Goal: Task Accomplishment & Management: Complete application form

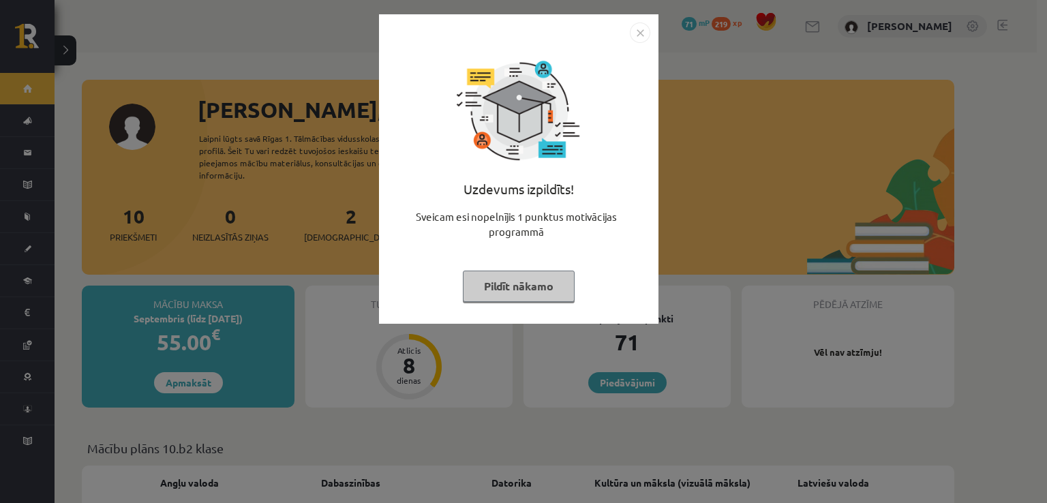
click at [501, 273] on button "Pildīt nākamo" at bounding box center [519, 286] width 112 height 31
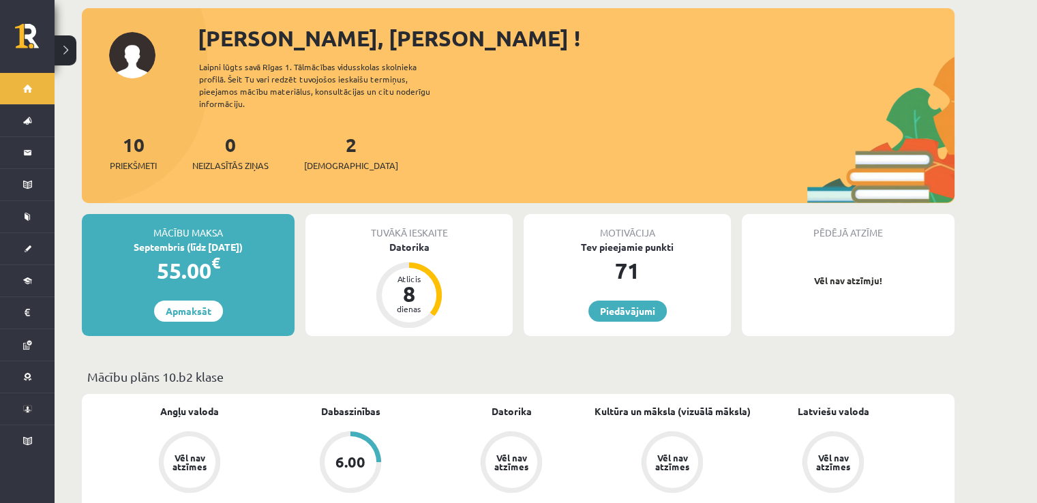
scroll to position [181, 0]
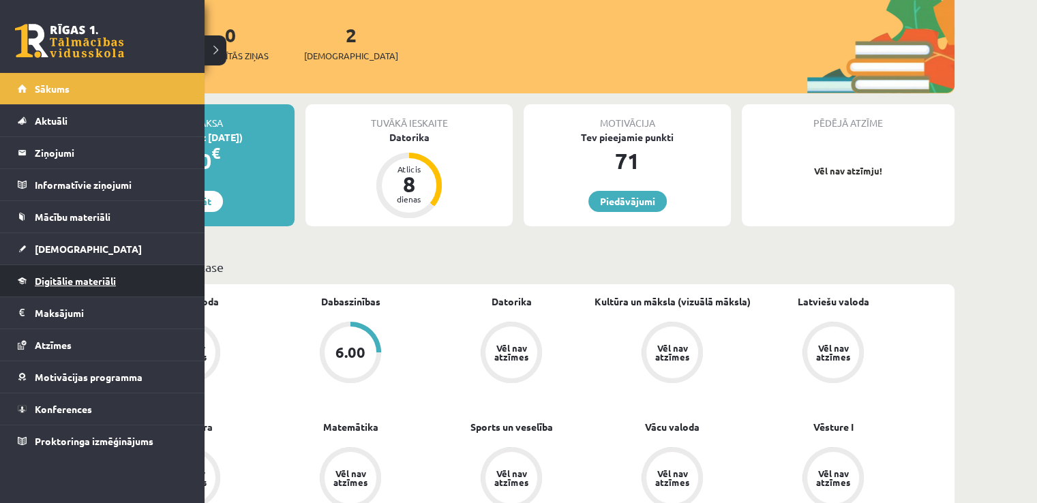
click at [103, 273] on link "Digitālie materiāli" at bounding box center [103, 280] width 170 height 31
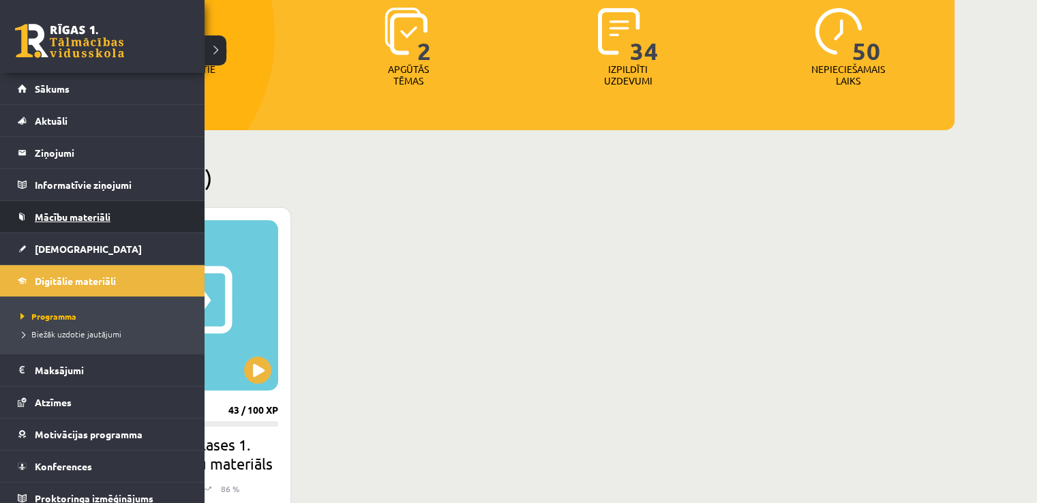
click at [61, 227] on link "Mācību materiāli" at bounding box center [103, 216] width 170 height 31
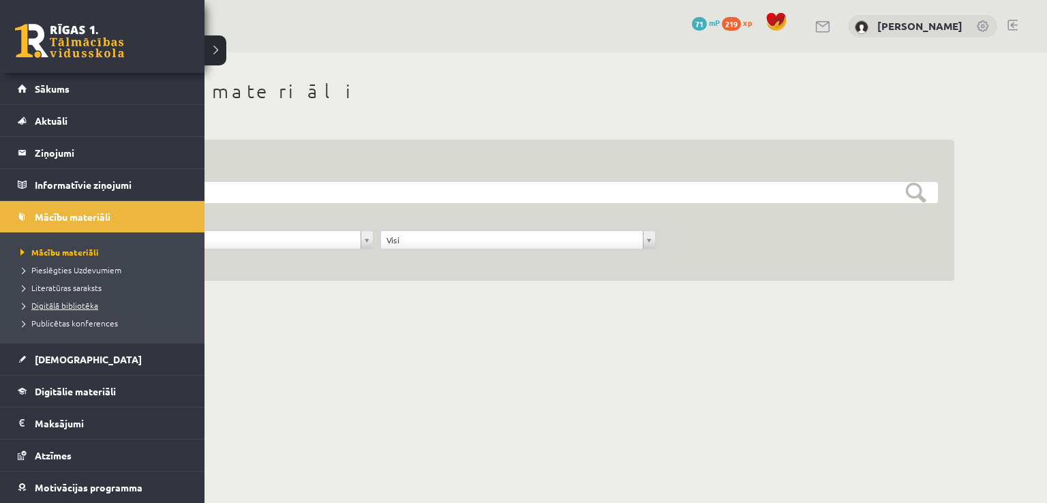
click at [76, 305] on span "Digitālā bibliotēka" at bounding box center [57, 305] width 81 height 11
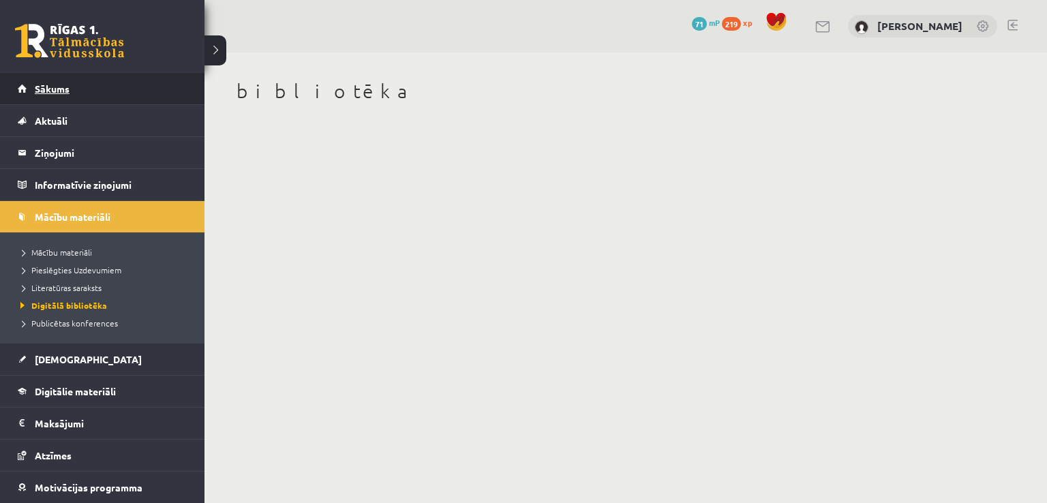
click at [62, 91] on span "Sākums" at bounding box center [52, 88] width 35 height 12
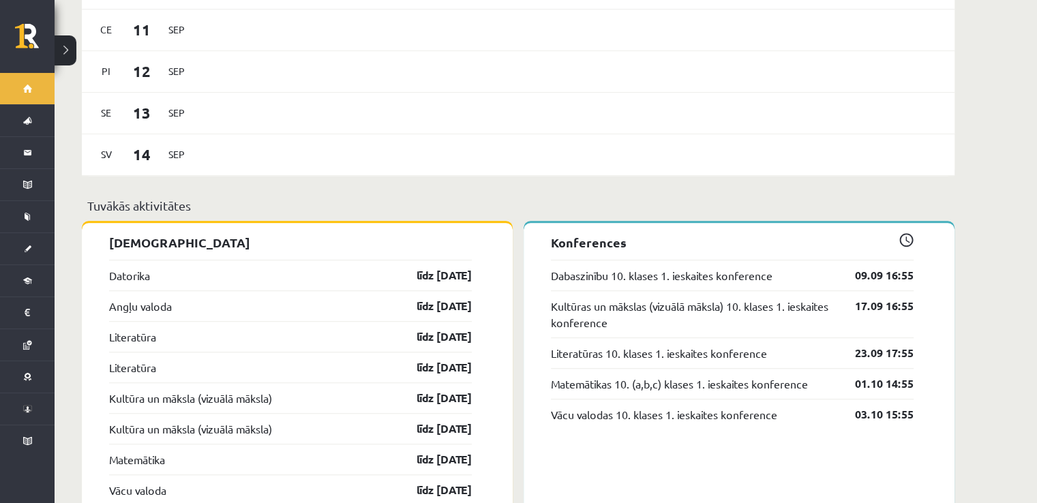
scroll to position [1000, 0]
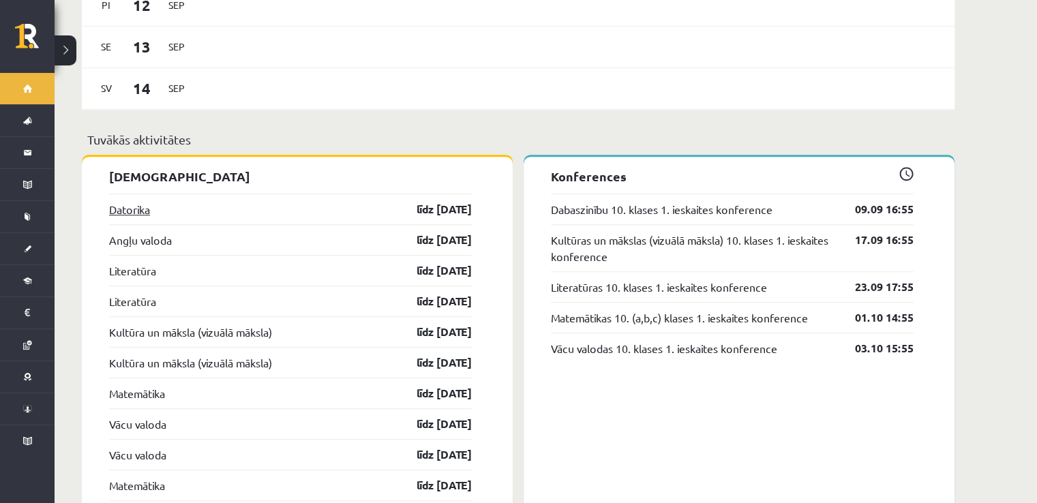
click at [136, 201] on link "Datorika" at bounding box center [129, 209] width 41 height 16
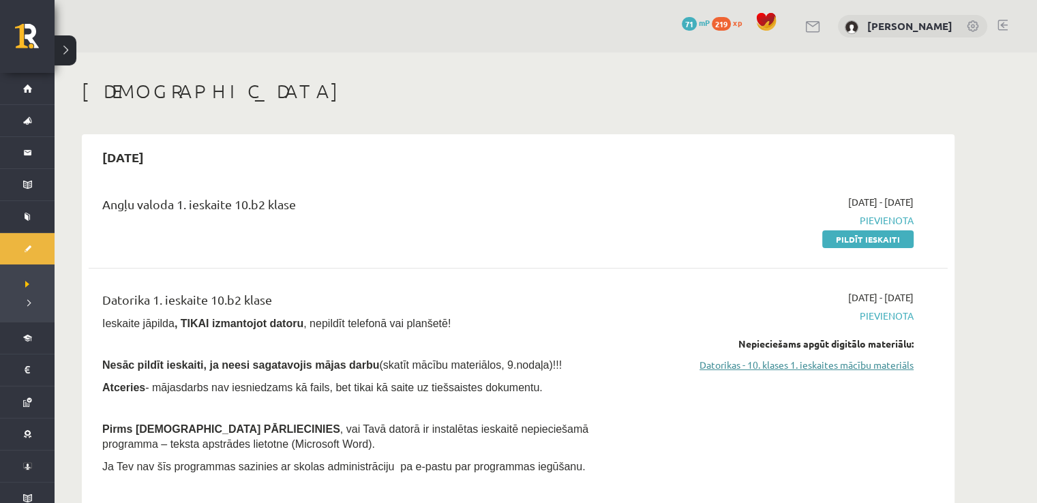
click at [745, 369] on link "Datorikas - 10. klases 1. ieskaites mācību materiāls" at bounding box center [785, 365] width 257 height 14
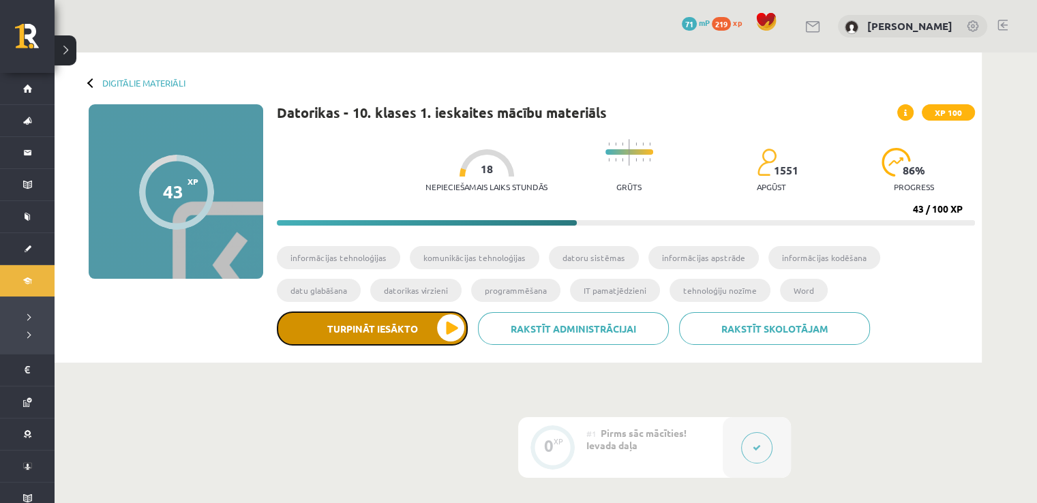
click at [334, 326] on button "Turpināt iesākto" at bounding box center [372, 329] width 191 height 34
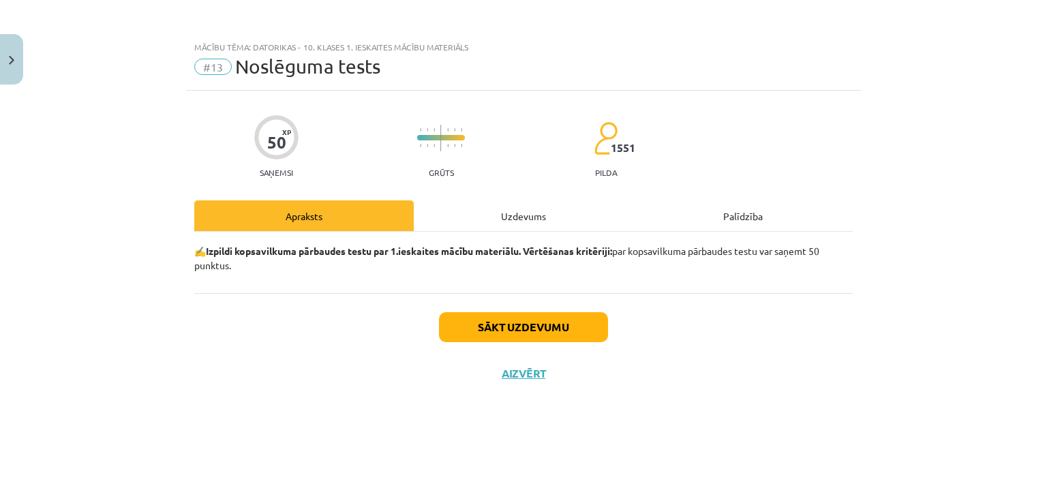
click at [520, 213] on div "Uzdevums" at bounding box center [524, 215] width 220 height 31
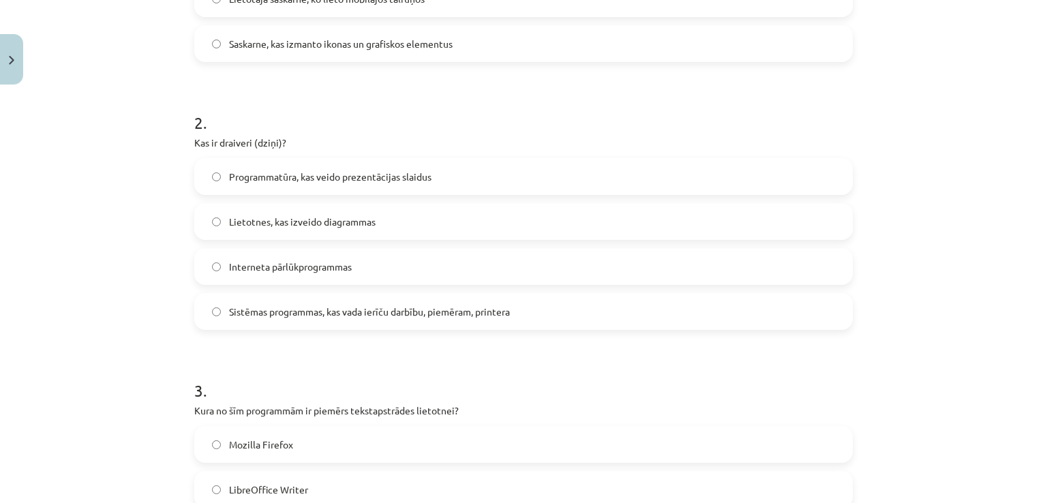
scroll to position [454, 0]
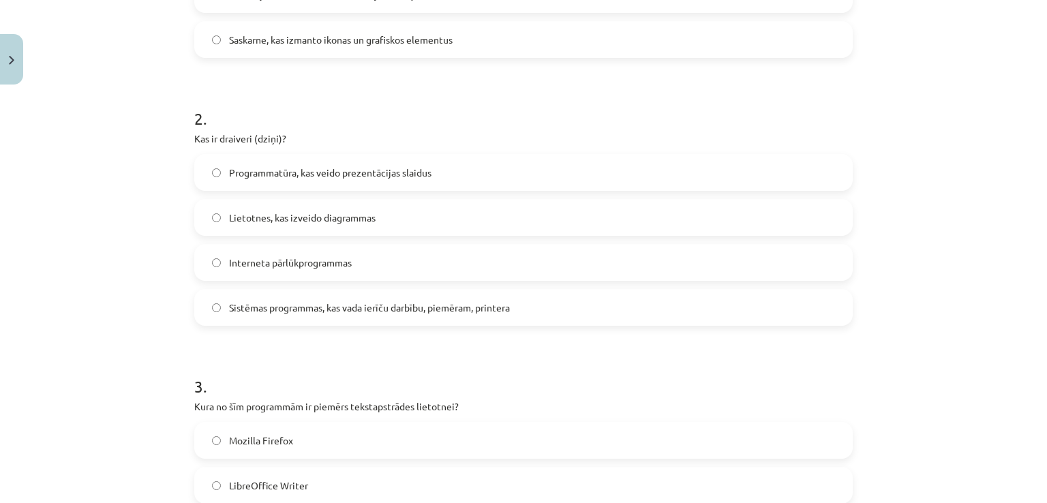
click at [406, 318] on label "Sistēmas programmas, kas vada ierīču darbību, piemēram, printera" at bounding box center [524, 307] width 656 height 34
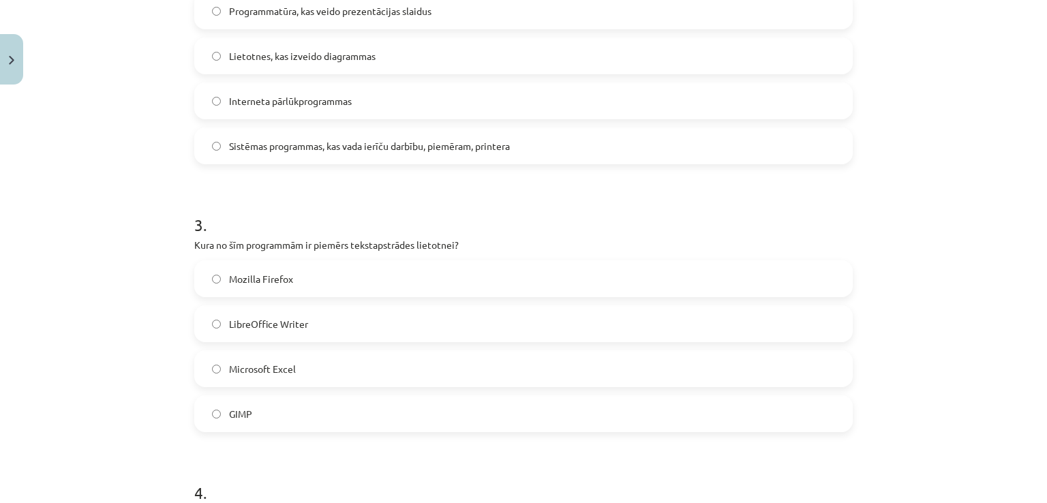
scroll to position [682, 0]
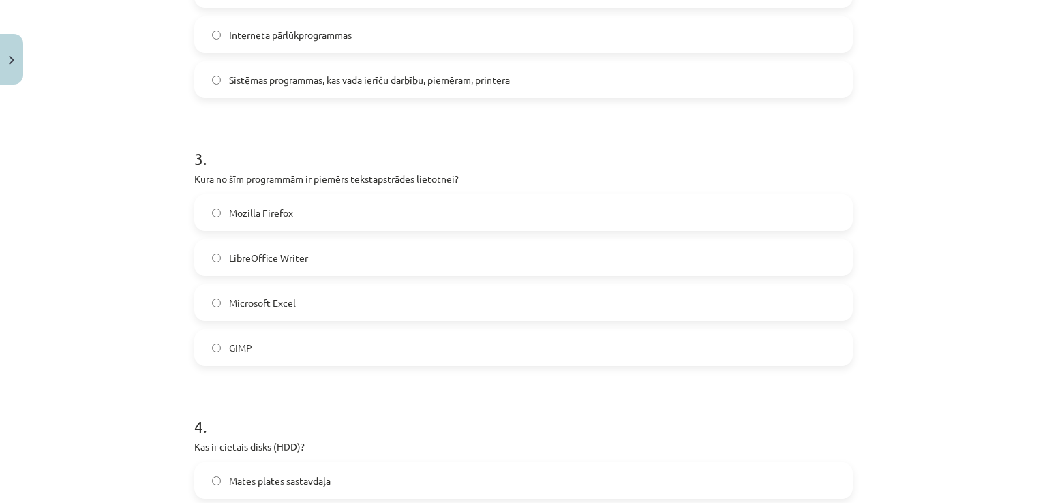
click at [390, 248] on label "LibreOffice Writer" at bounding box center [524, 258] width 656 height 34
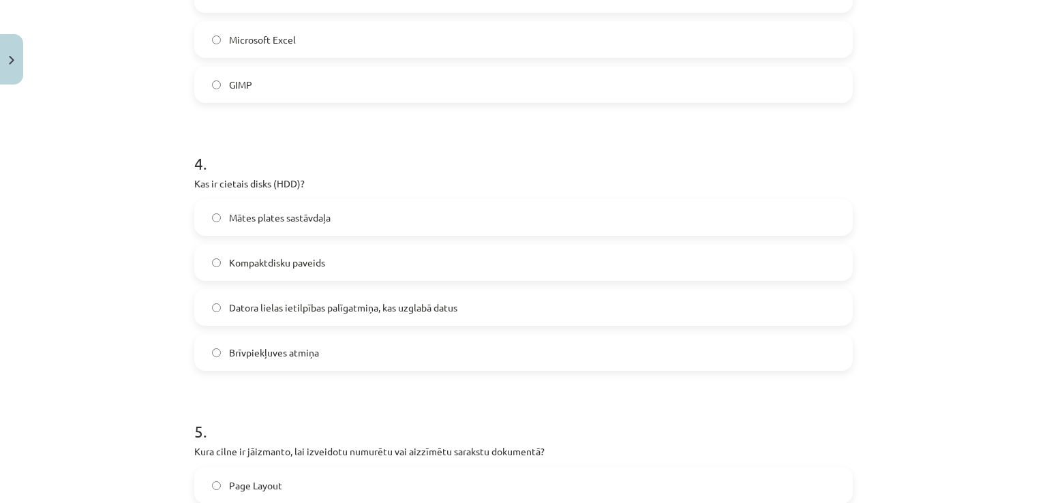
scroll to position [955, 0]
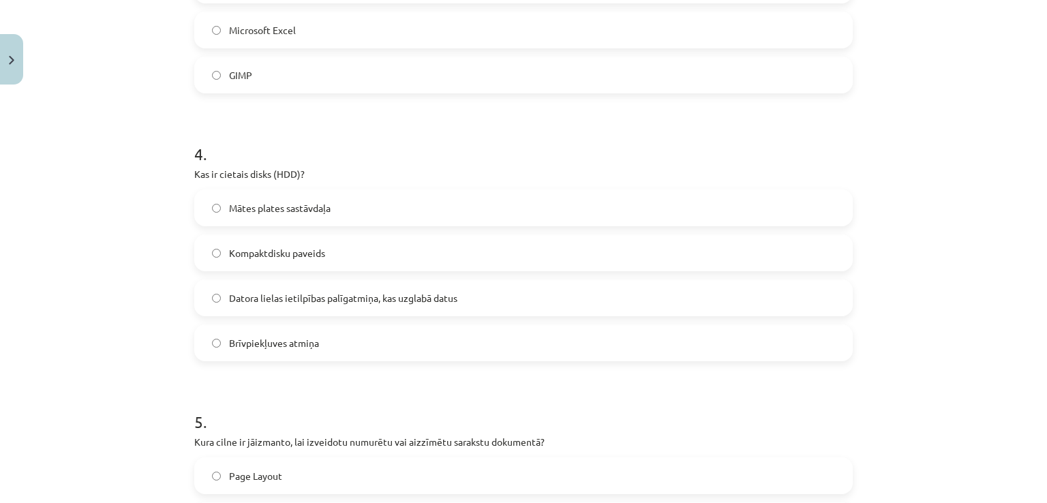
click at [355, 307] on label "Datora lielas ietilpības palīgatmiņa, kas uzglabā datus" at bounding box center [524, 298] width 656 height 34
click at [383, 307] on label "Datora lielas ietilpības palīgatmiņa, kas uzglabā datus" at bounding box center [524, 298] width 656 height 34
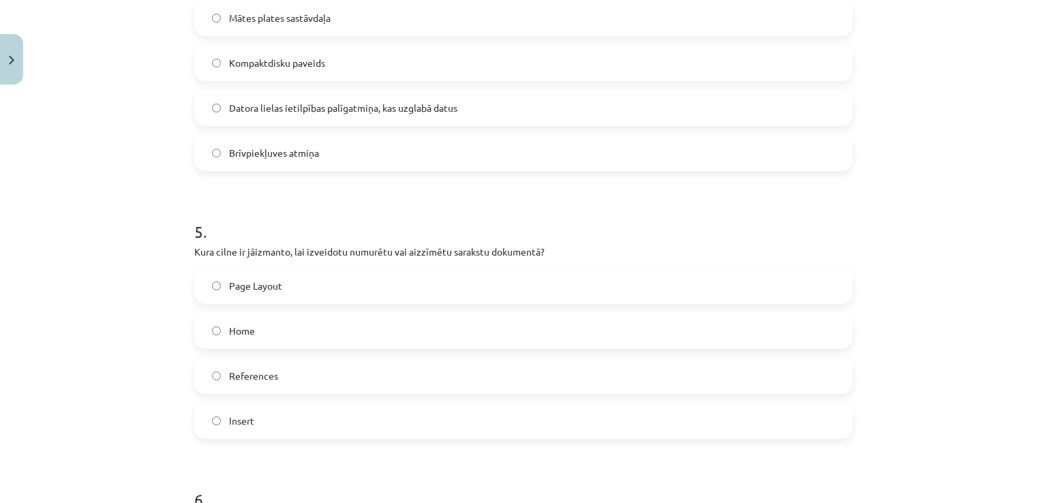
scroll to position [1364, 0]
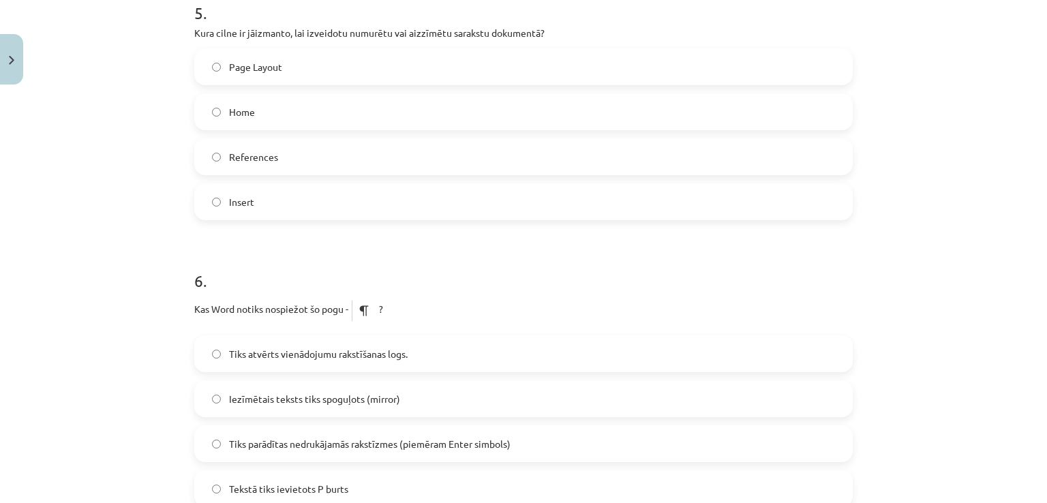
click at [333, 102] on label "Home" at bounding box center [524, 112] width 656 height 34
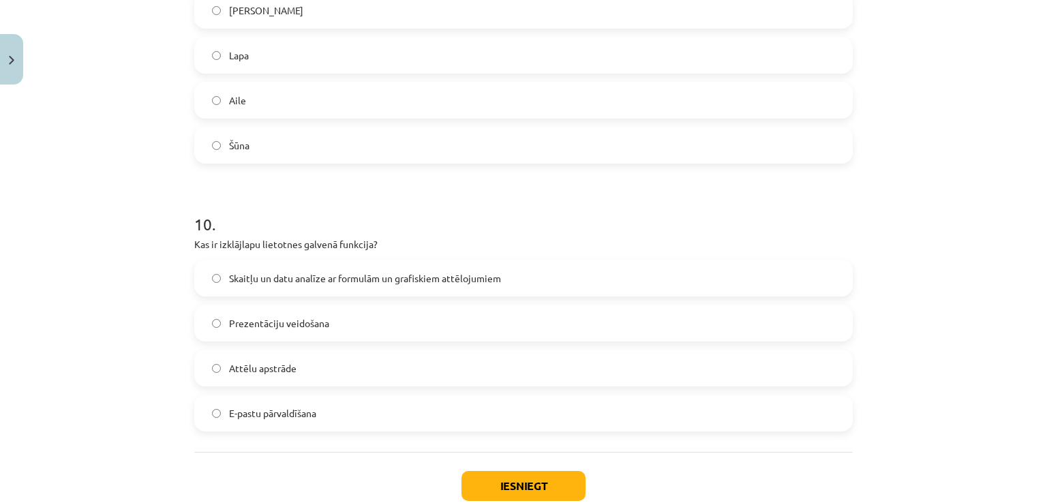
scroll to position [2553, 0]
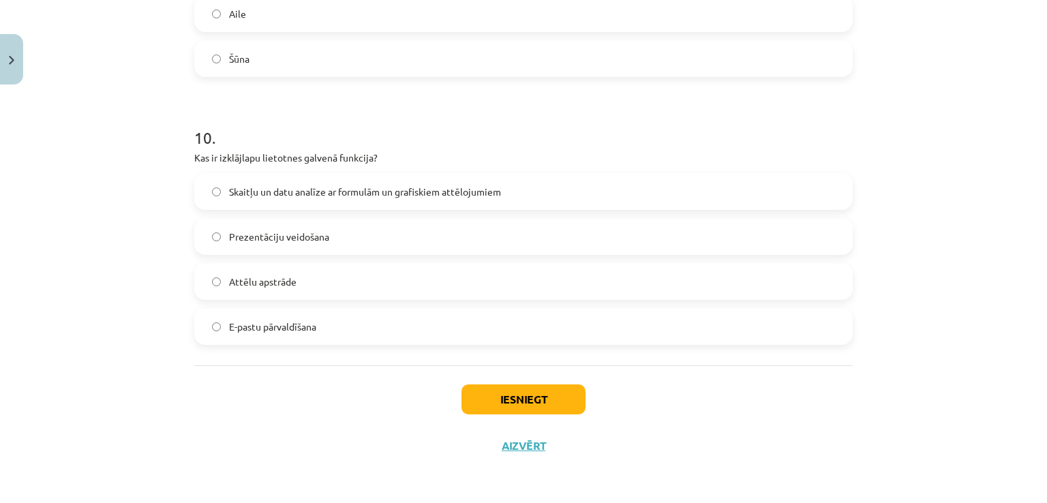
click at [329, 238] on label "Prezentāciju veidošana" at bounding box center [524, 237] width 656 height 34
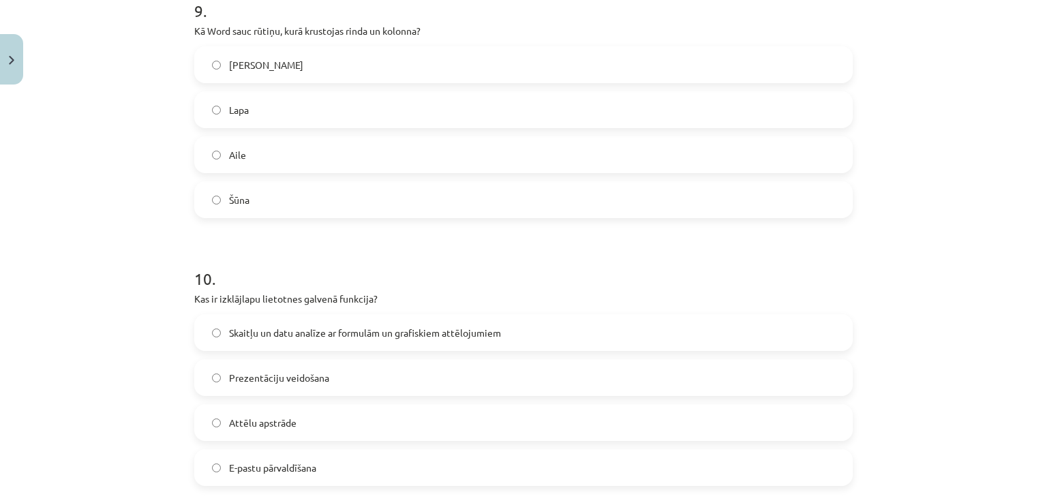
scroll to position [2325, 0]
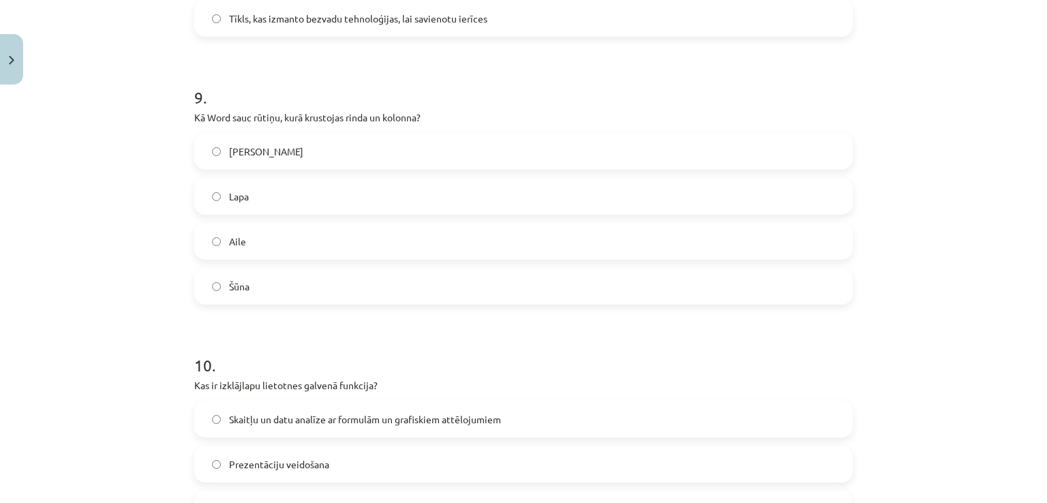
click at [305, 243] on label "Aile" at bounding box center [524, 241] width 656 height 34
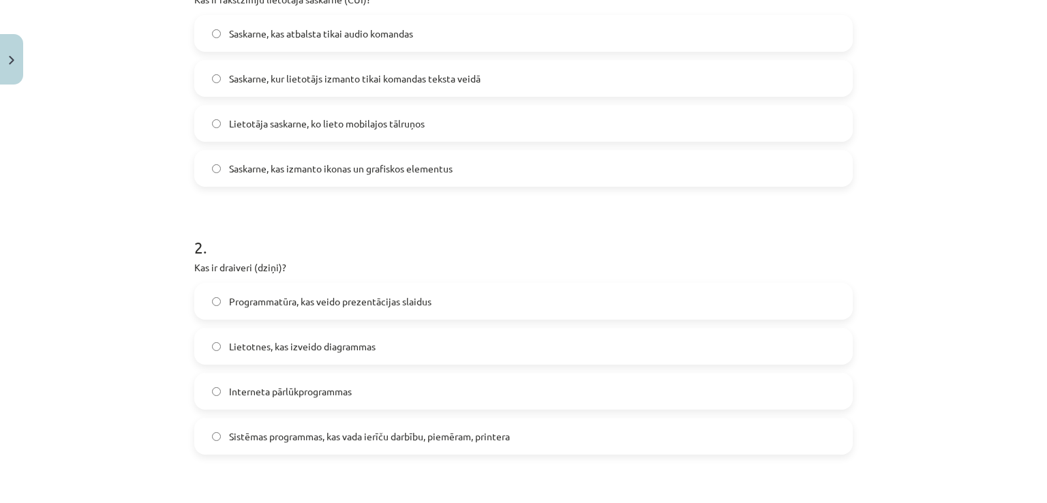
scroll to position [280, 0]
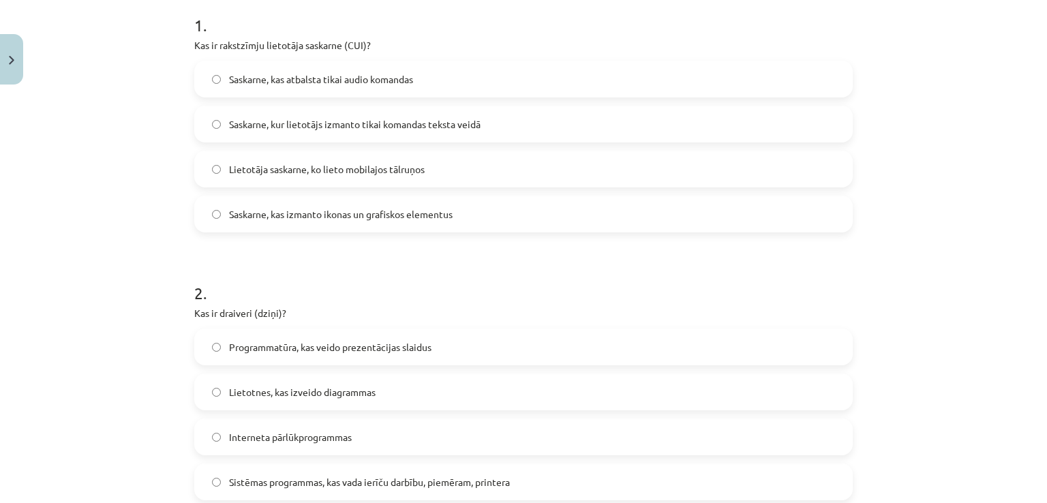
click at [410, 122] on span "Saskarne, kur lietotājs izmanto tikai komandas teksta veidā" at bounding box center [355, 124] width 252 height 14
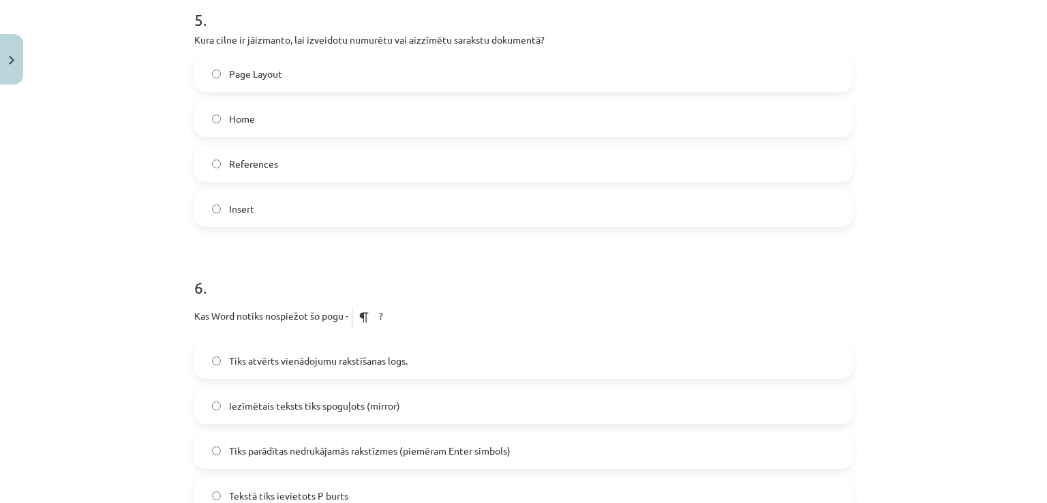
scroll to position [1416, 0]
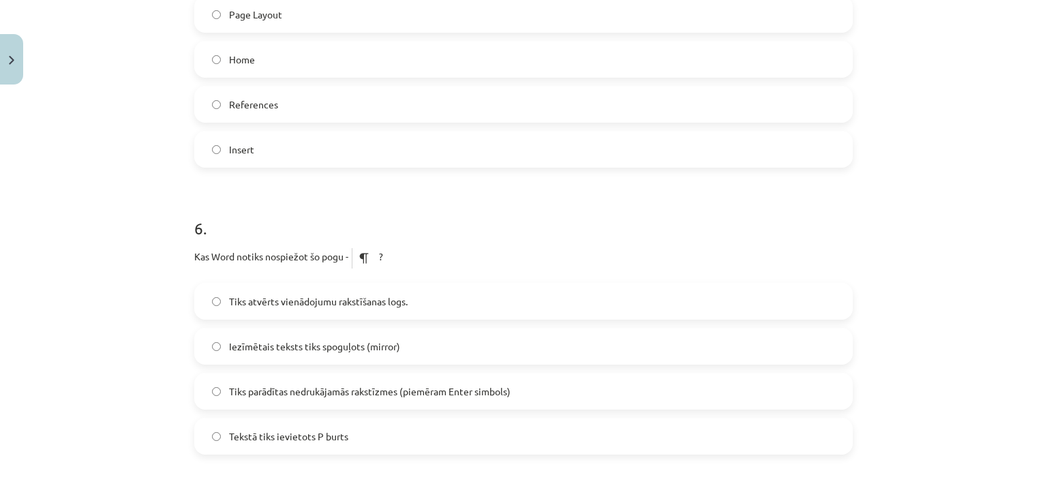
click at [359, 397] on span "Tiks parādītas nedrukājamās rakstīzmes (piemēram Enter simbols)" at bounding box center [370, 392] width 282 height 14
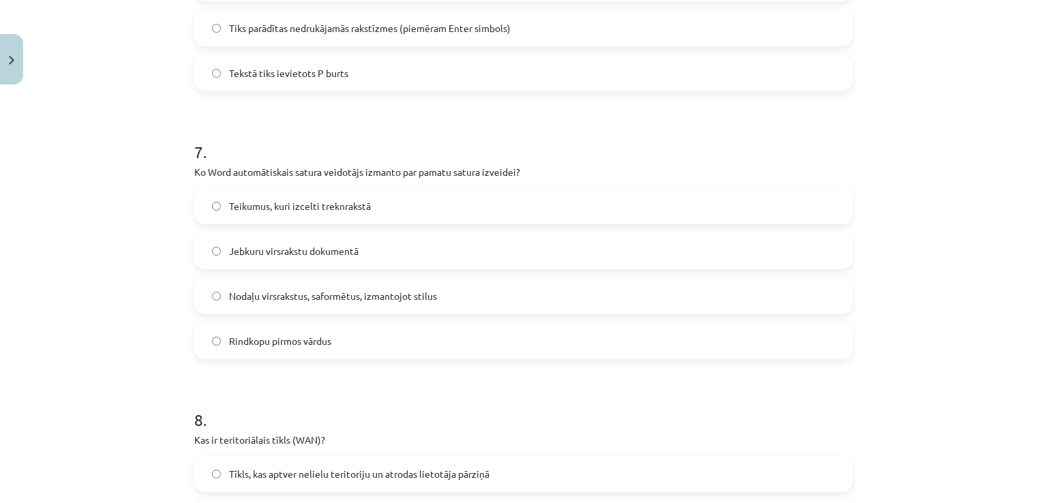
scroll to position [1825, 0]
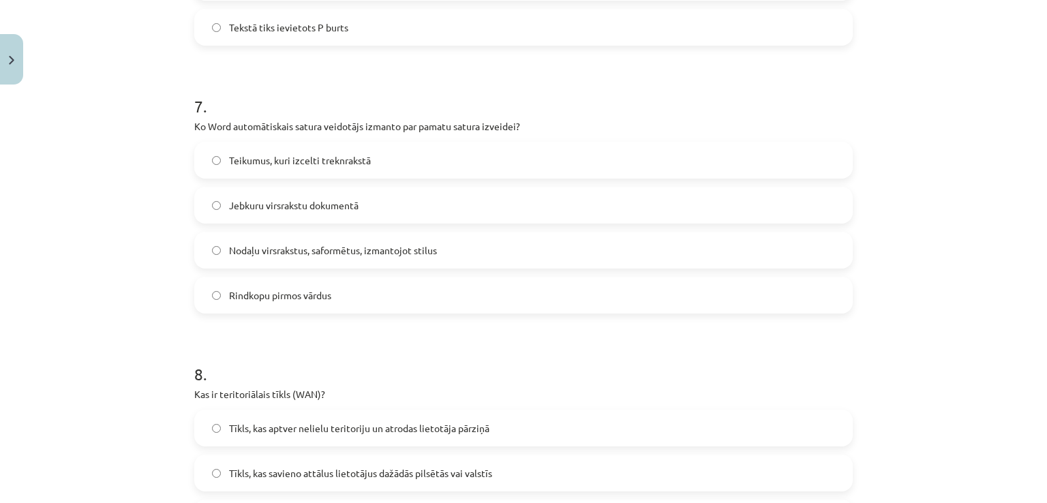
click at [411, 197] on label "Jebkuru virsrakstu dokumentā" at bounding box center [524, 205] width 656 height 34
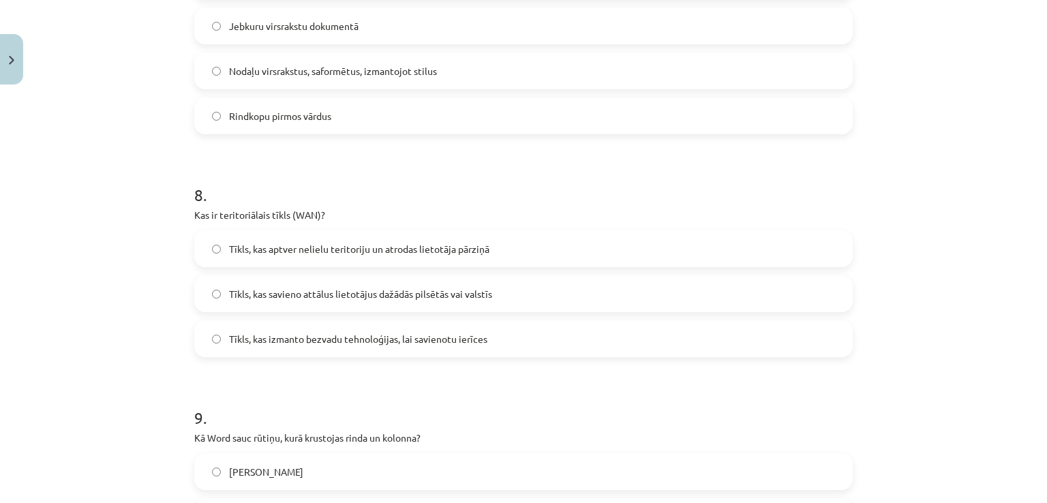
scroll to position [2007, 0]
click at [371, 260] on label "Tīkls, kas aptver nelielu teritoriju un atrodas lietotāja pārziņā" at bounding box center [524, 246] width 656 height 34
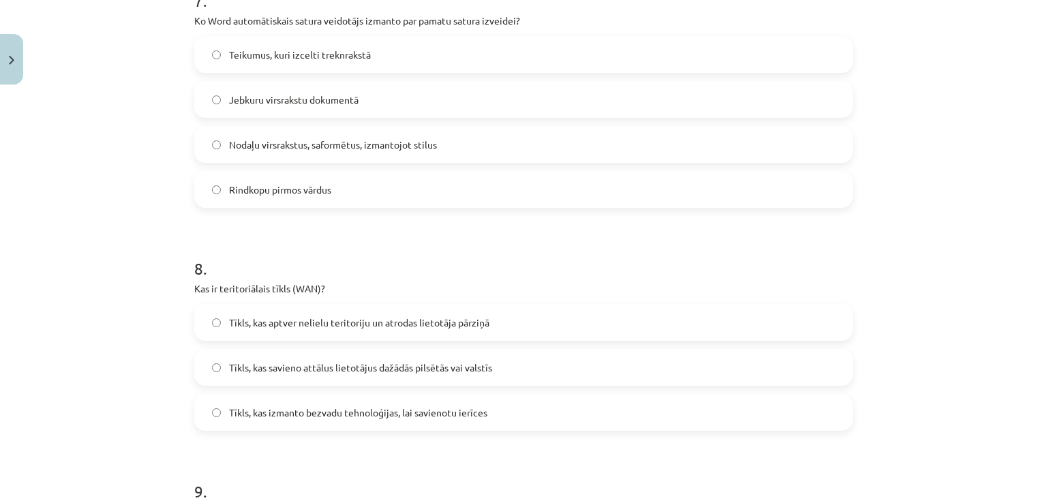
scroll to position [1916, 0]
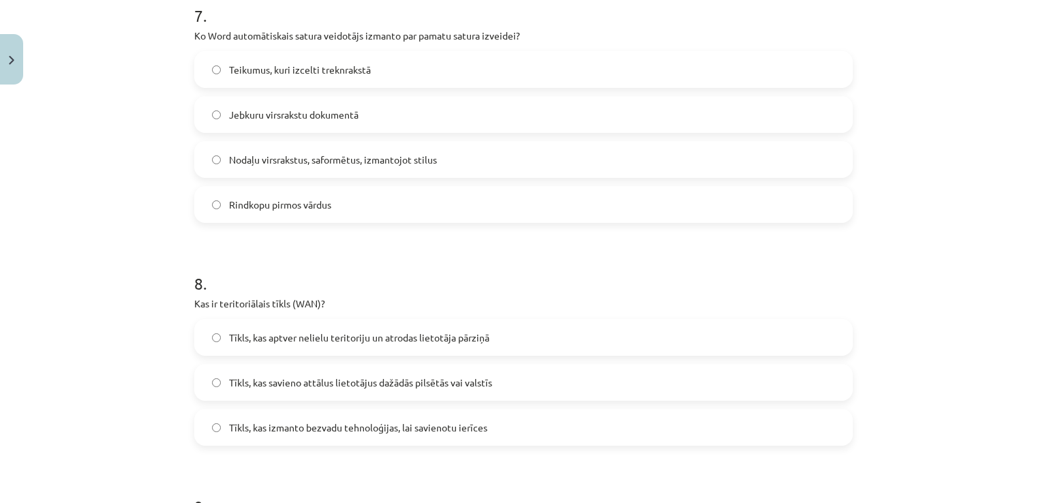
click at [487, 155] on label "Nodaļu virsrakstus, saformētus, izmantojot stilus" at bounding box center [524, 159] width 656 height 34
click at [390, 389] on span "Tīkls, kas savieno attālus lietotājus dažādās pilsētās vai valstīs" at bounding box center [360, 383] width 263 height 14
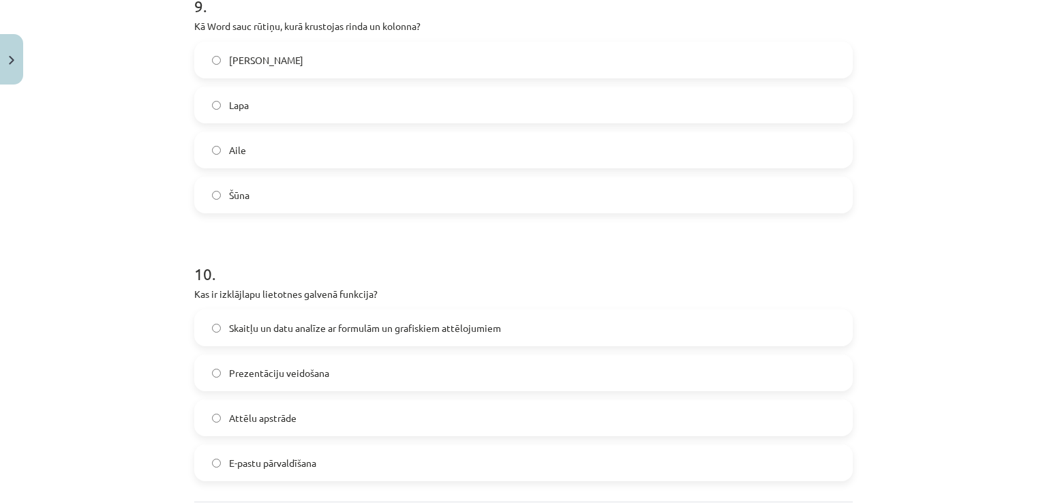
scroll to position [2553, 0]
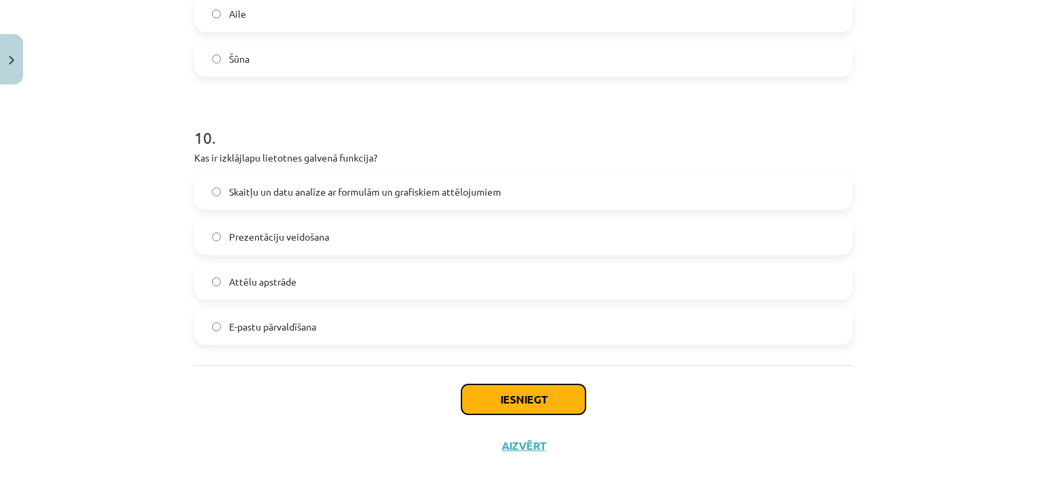
click at [496, 396] on button "Iesniegt" at bounding box center [524, 400] width 124 height 30
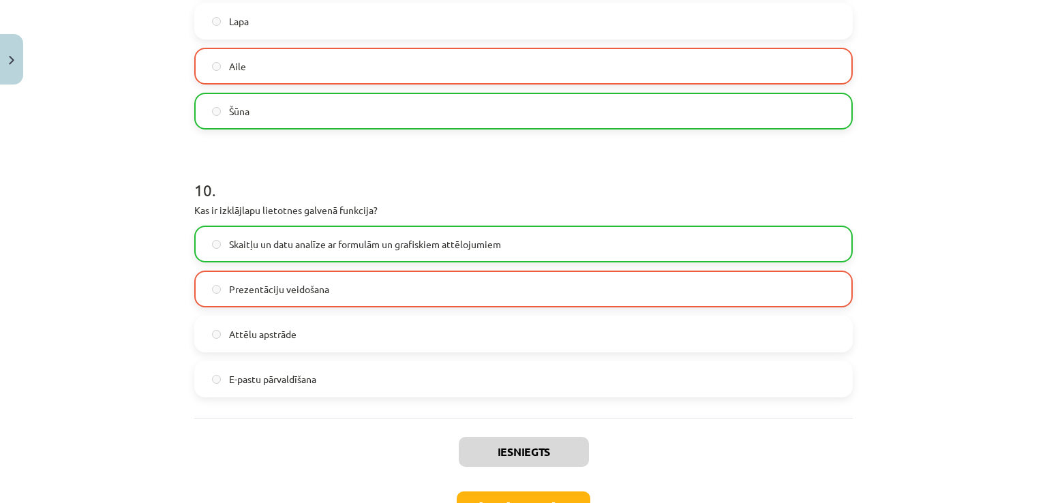
scroll to position [2499, 0]
click at [385, 256] on label "Skaitļu un datu analīze ar formulām un grafiskiem attēlojumiem" at bounding box center [524, 245] width 656 height 34
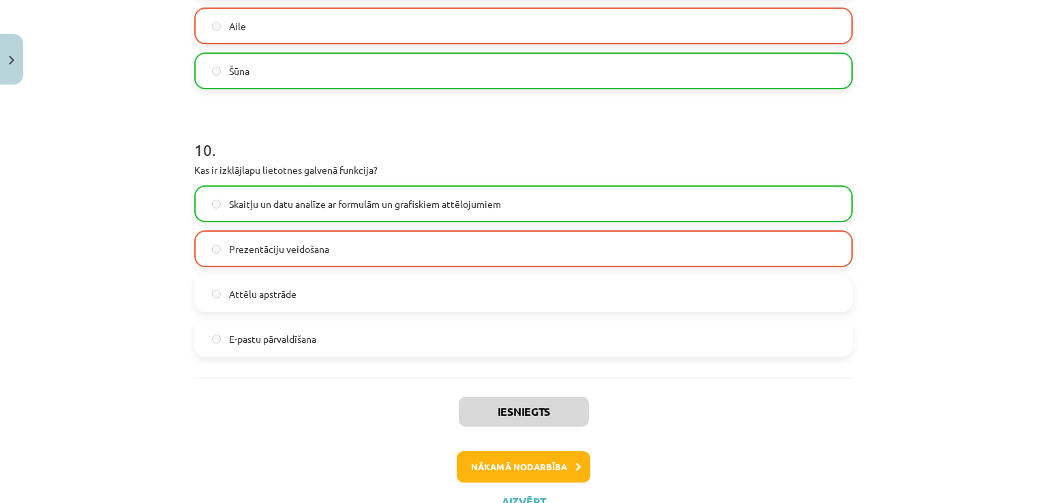
scroll to position [2596, 0]
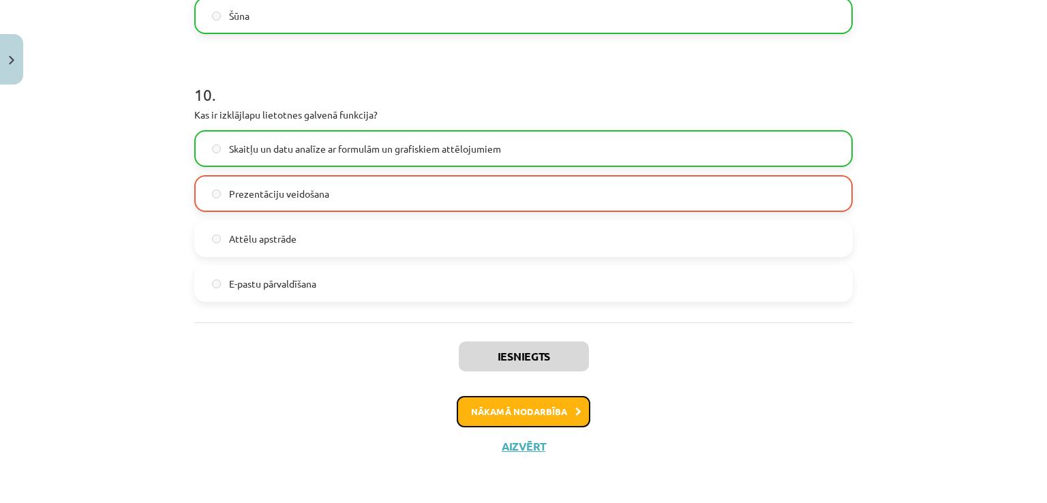
click at [551, 407] on button "Nākamā nodarbība" at bounding box center [524, 411] width 134 height 31
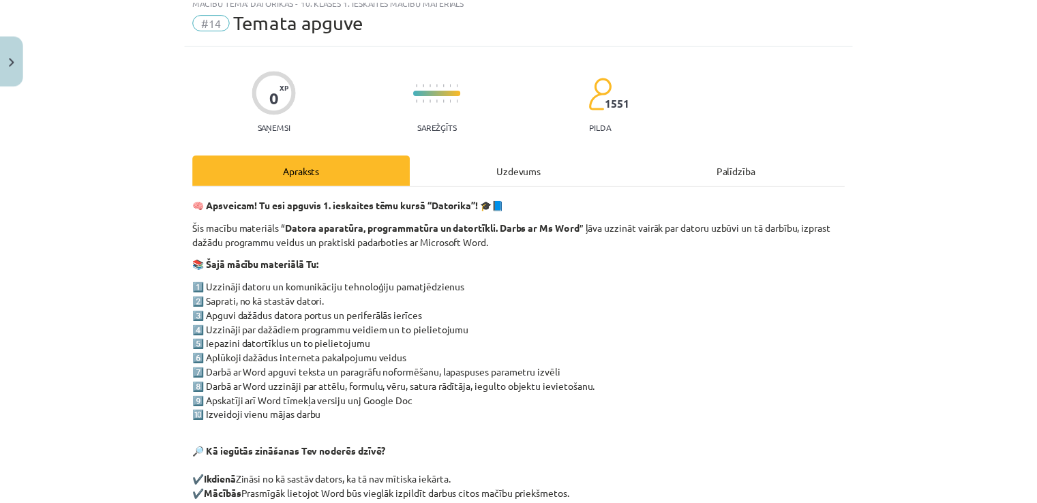
scroll to position [34, 0]
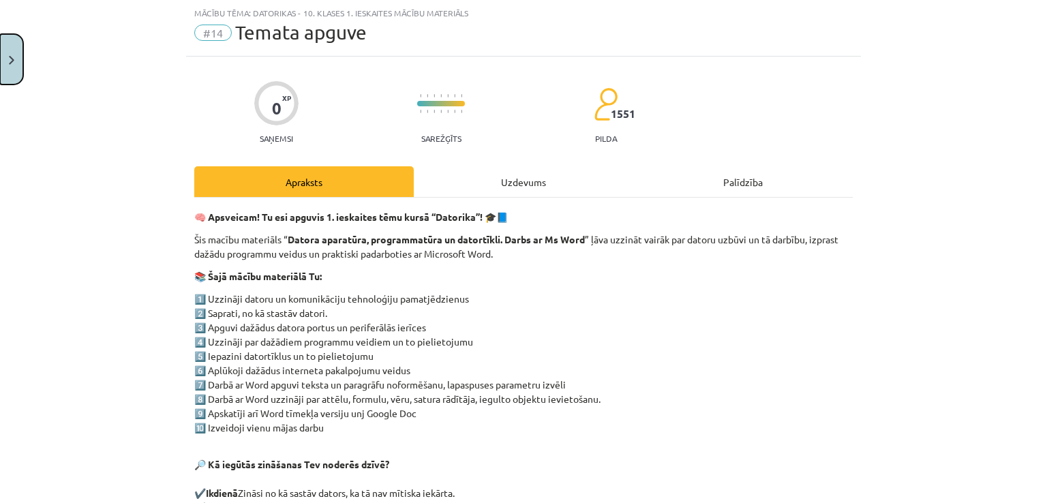
click at [0, 52] on button "Close" at bounding box center [11, 59] width 23 height 50
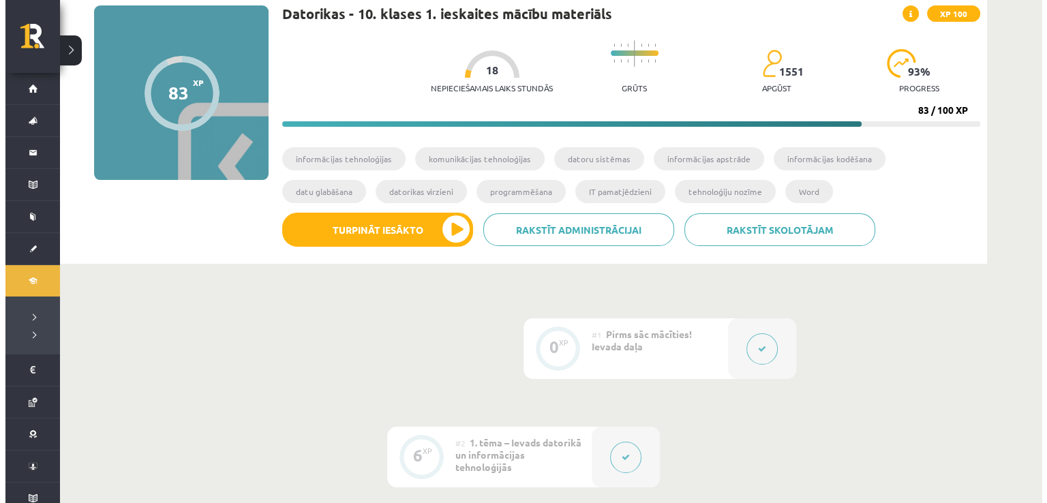
scroll to position [136, 0]
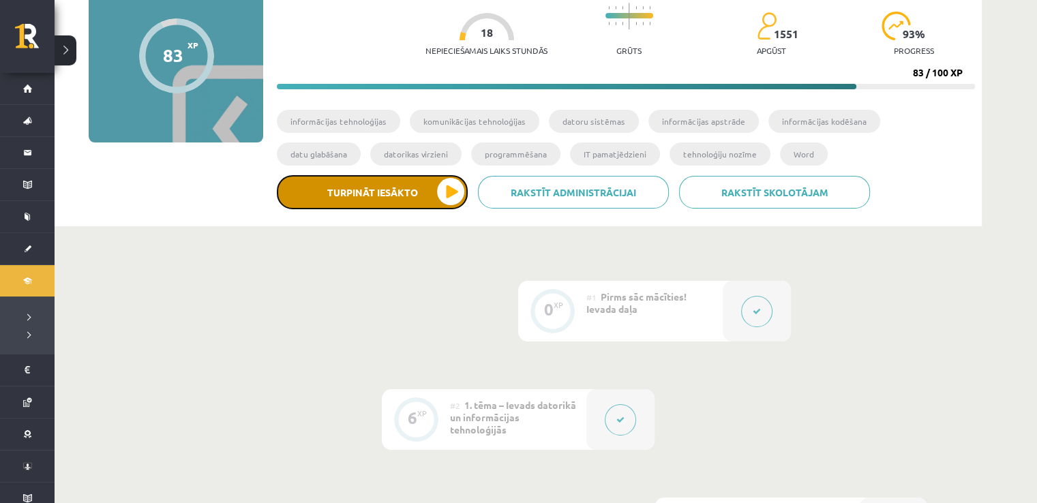
click at [295, 198] on button "Turpināt iesākto" at bounding box center [372, 192] width 191 height 34
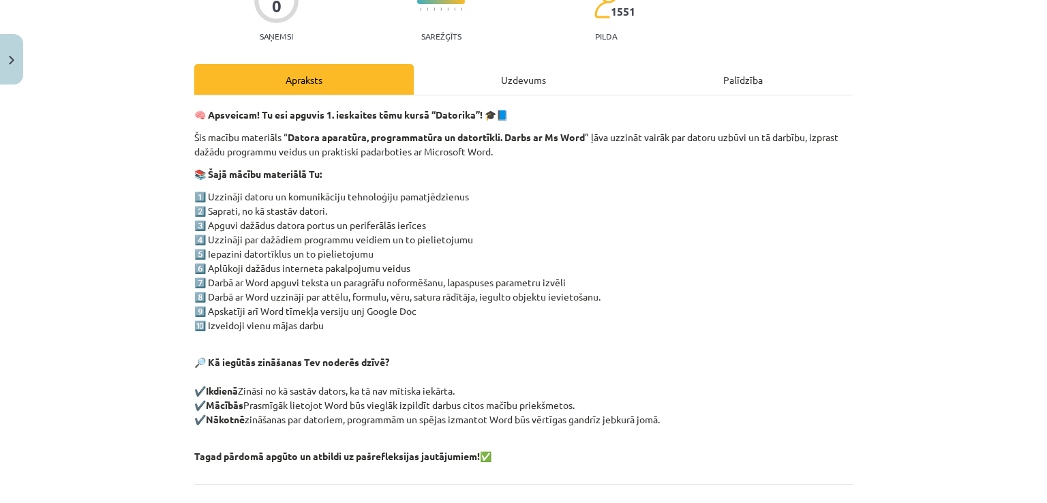
scroll to position [118, 0]
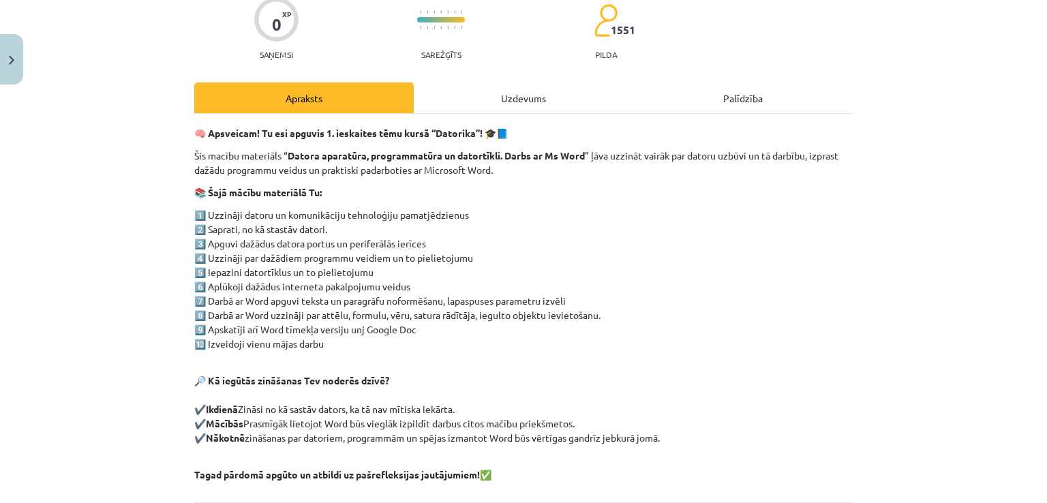
click at [497, 90] on div "Uzdevums" at bounding box center [524, 97] width 220 height 31
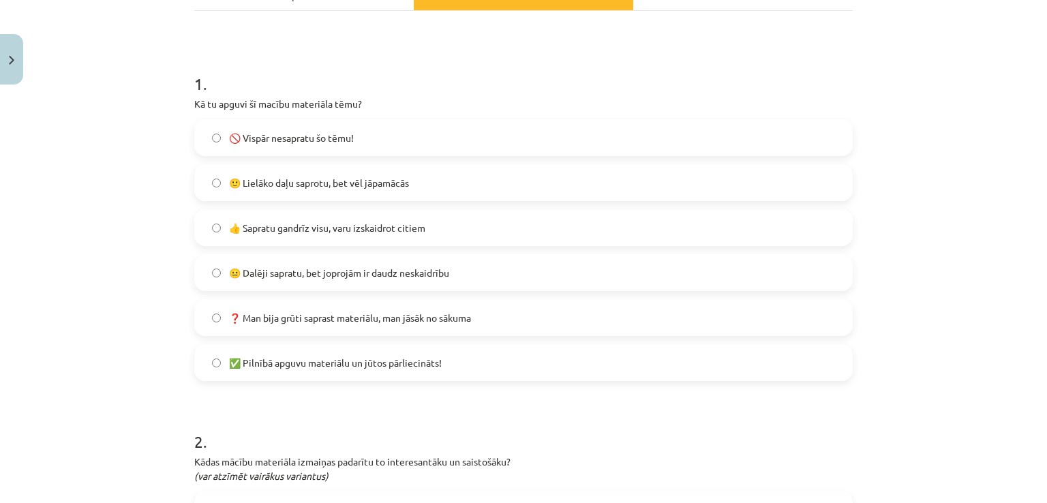
scroll to position [230, 0]
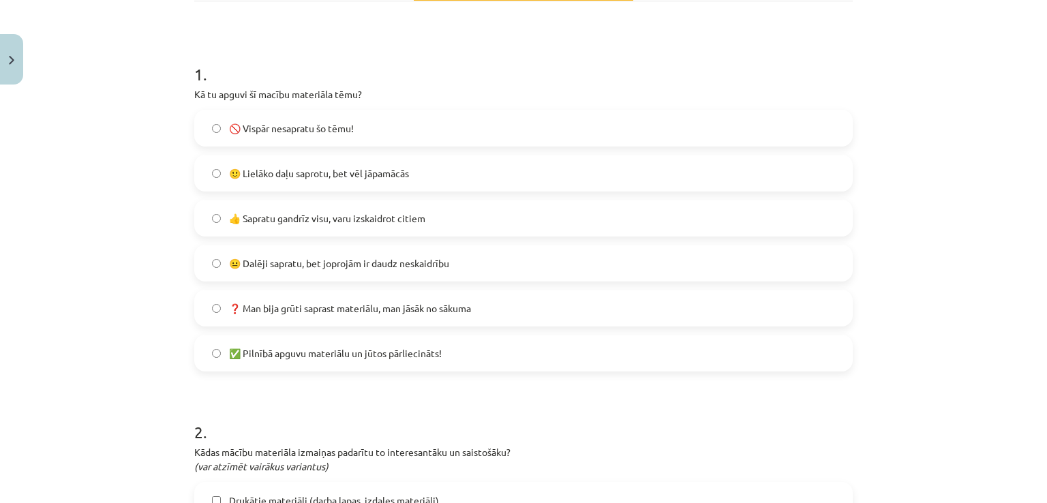
click at [433, 181] on label "🙂 Lielāko daļu saprotu, bet vēl jāpamācās" at bounding box center [524, 173] width 656 height 34
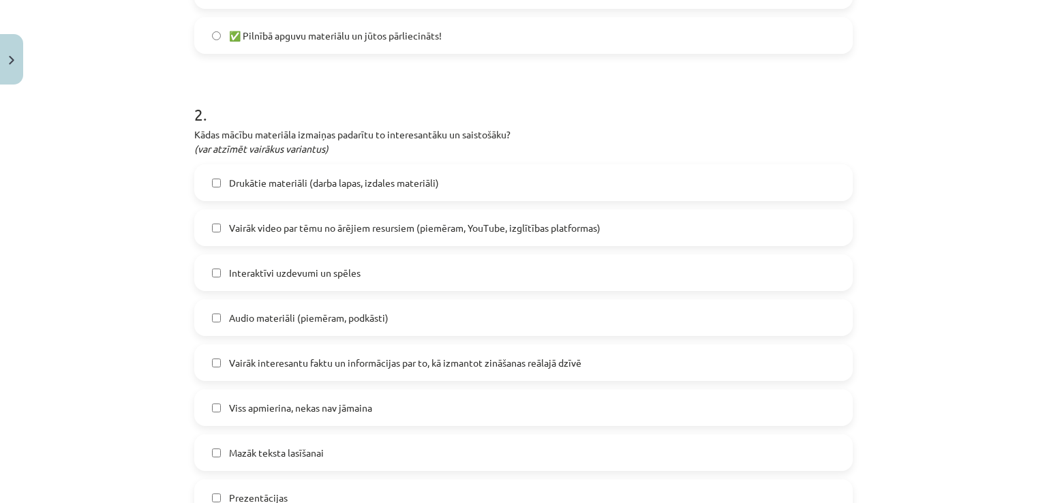
scroll to position [594, 0]
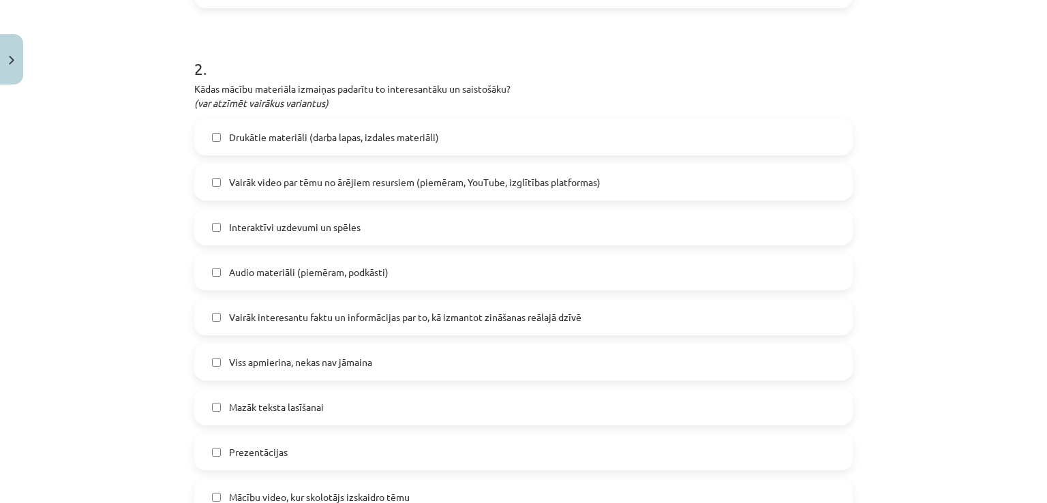
click at [417, 189] on label "Vairāk video par tēmu no ārējiem resursiem (piemēram, YouTube, izglītības platf…" at bounding box center [524, 182] width 656 height 34
click at [389, 229] on label "Interaktīvi uzdevumi un spēles" at bounding box center [524, 227] width 656 height 34
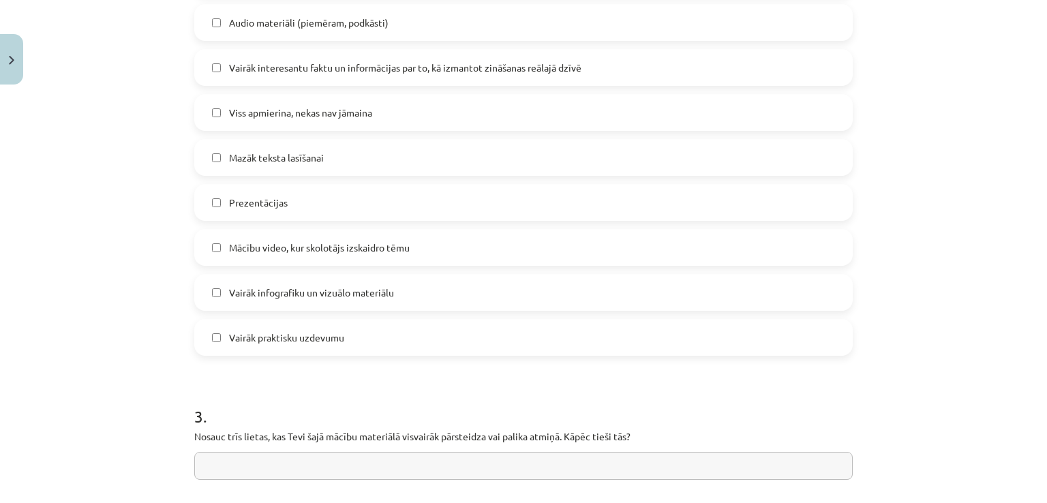
scroll to position [867, 0]
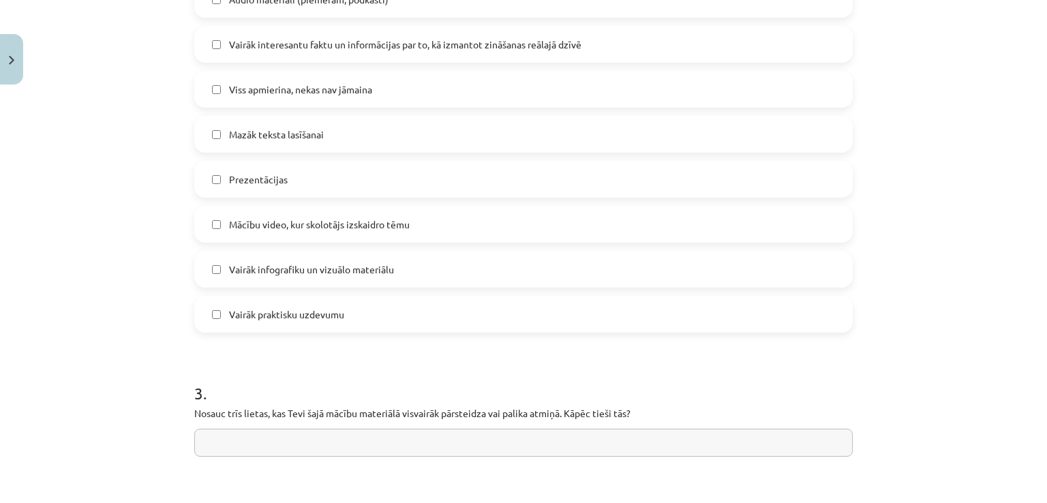
click at [355, 232] on label "Mācību video, kur skolotājs izskaidro tēmu" at bounding box center [524, 224] width 656 height 34
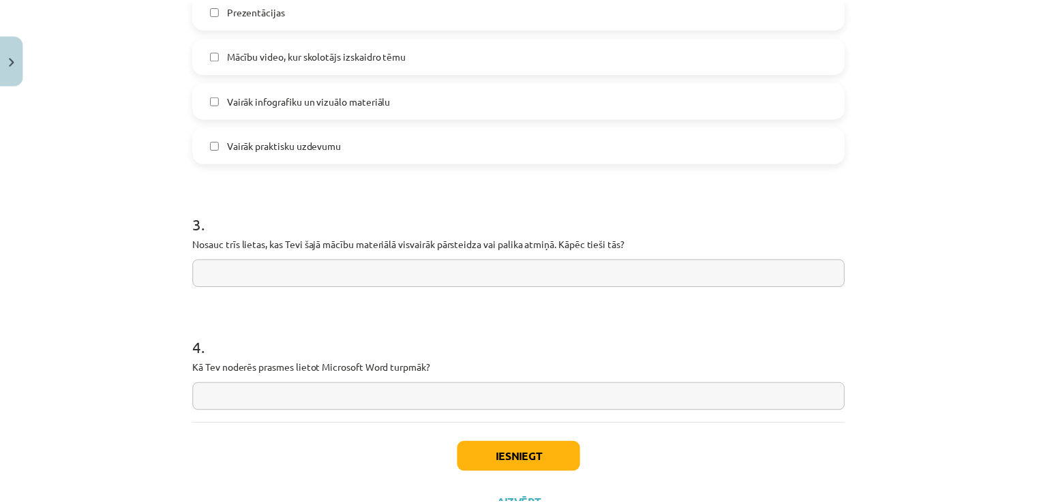
scroll to position [1049, 0]
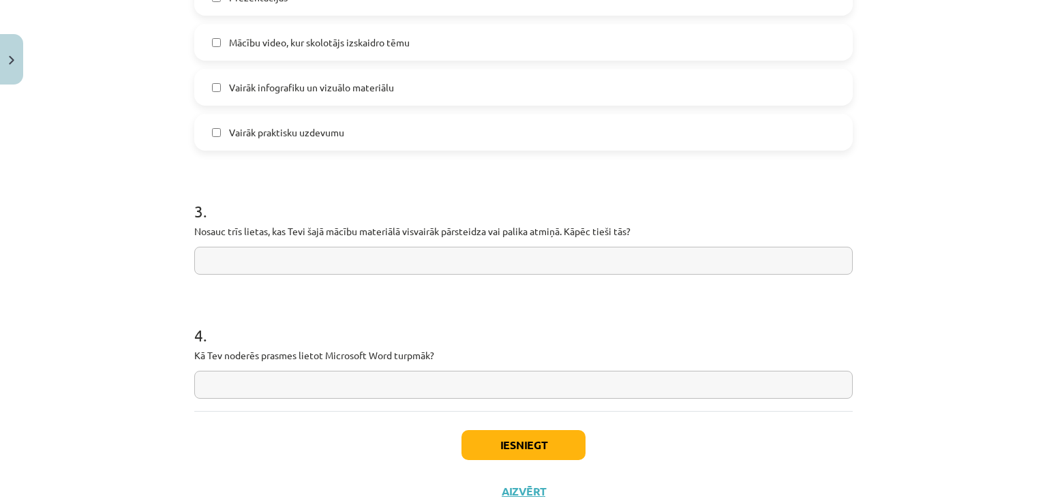
click at [361, 241] on div "3 . Nosauc trīs lietas, kas Tevi šajā mācību materiālā visvairāk pārsteidza vai…" at bounding box center [523, 226] width 659 height 97
click at [363, 250] on input "text" at bounding box center [523, 261] width 659 height 28
click at [266, 393] on input "text" at bounding box center [523, 385] width 659 height 28
type input "**********"
click at [430, 271] on input "text" at bounding box center [523, 261] width 659 height 28
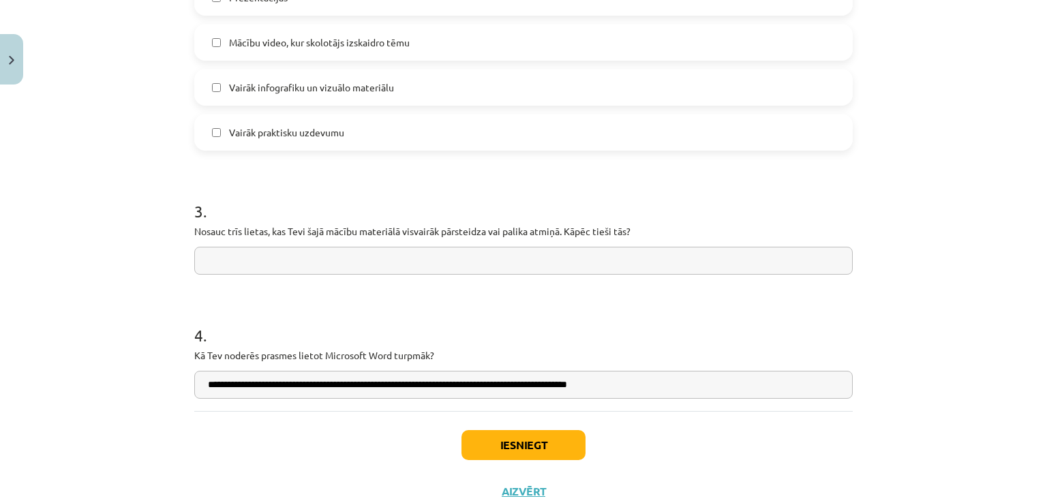
type input "*"
type input "**********"
click at [734, 391] on input "**********" at bounding box center [523, 385] width 659 height 28
type input "**********"
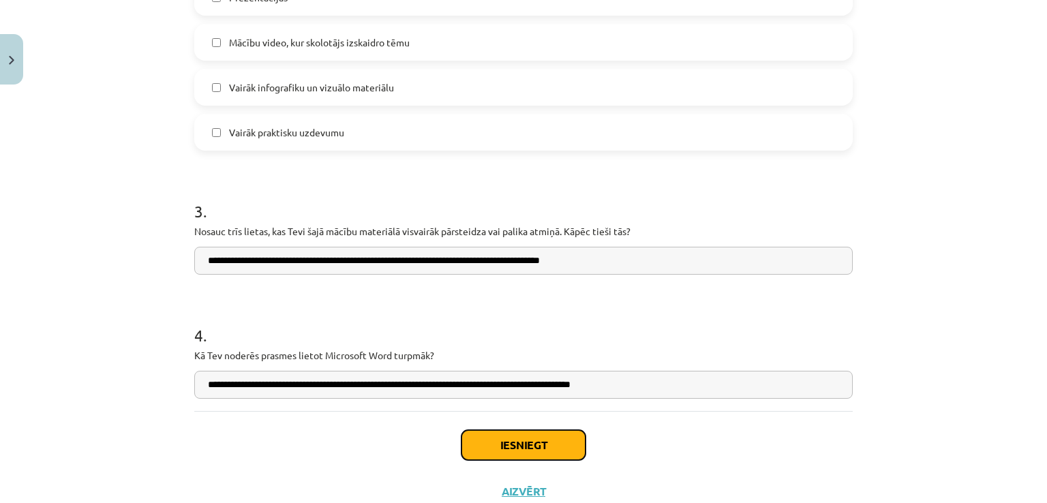
click at [509, 439] on button "Iesniegt" at bounding box center [524, 445] width 124 height 30
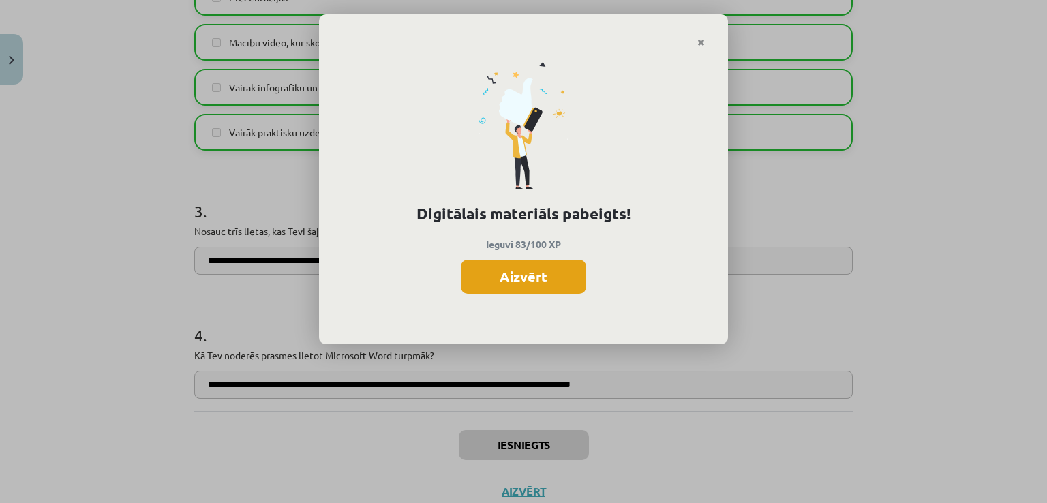
click at [515, 273] on button "Aizvērt" at bounding box center [523, 277] width 125 height 34
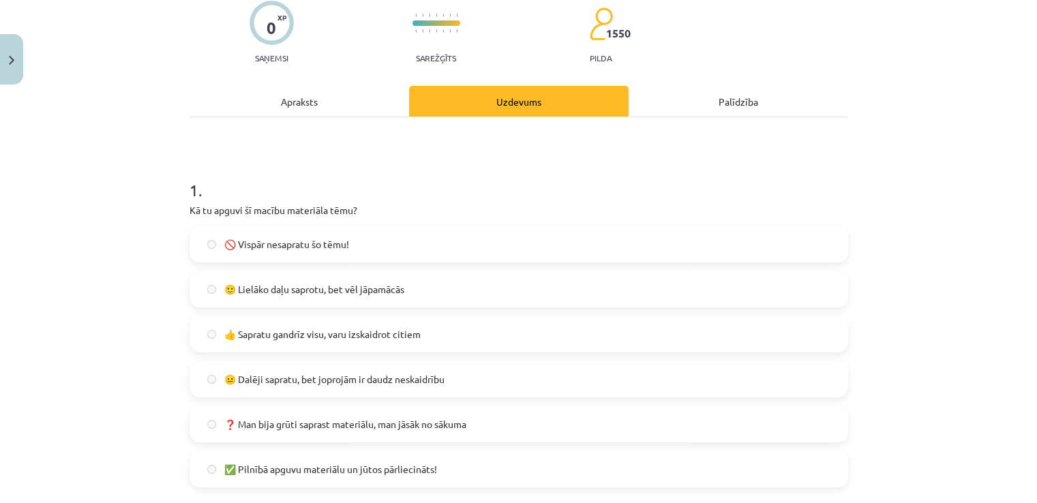
scroll to position [0, 0]
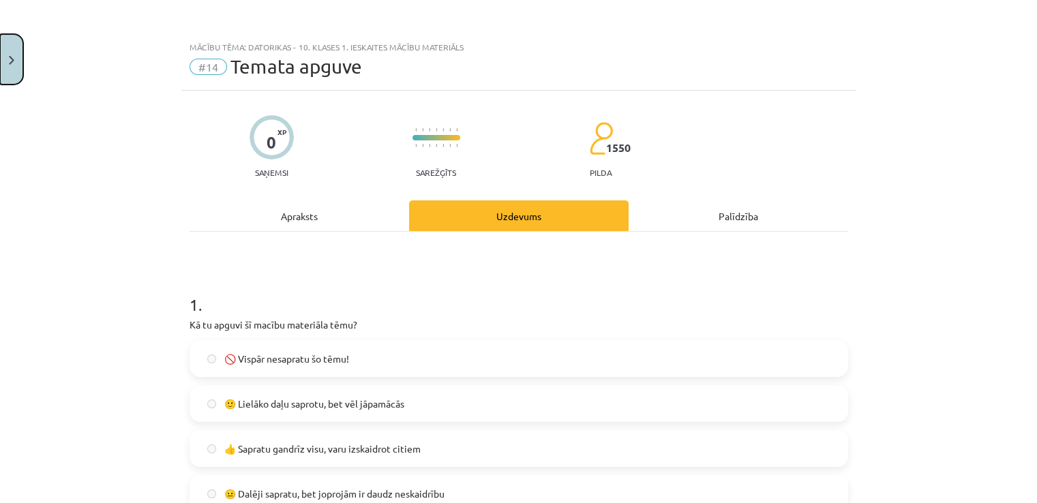
click at [11, 54] on button "Close" at bounding box center [11, 59] width 23 height 50
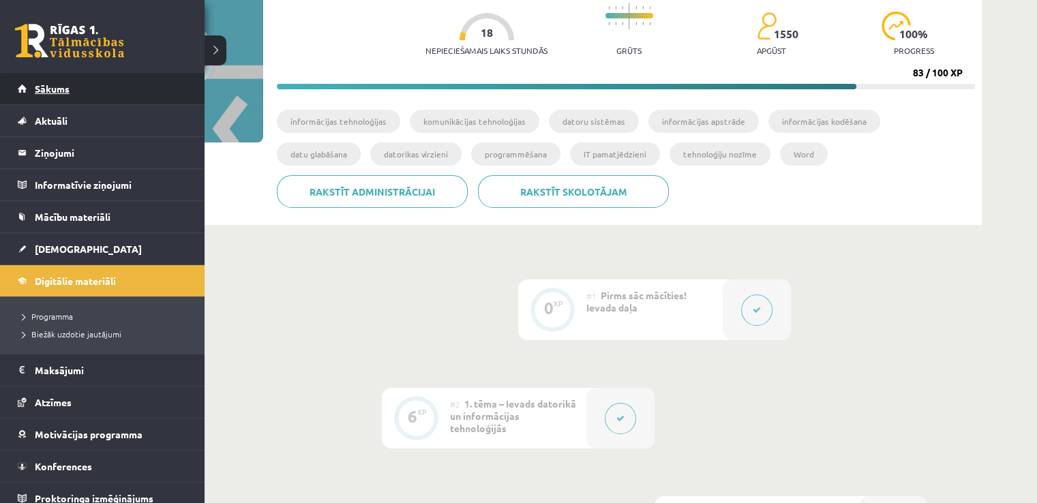
click at [125, 80] on link "Sākums" at bounding box center [103, 88] width 170 height 31
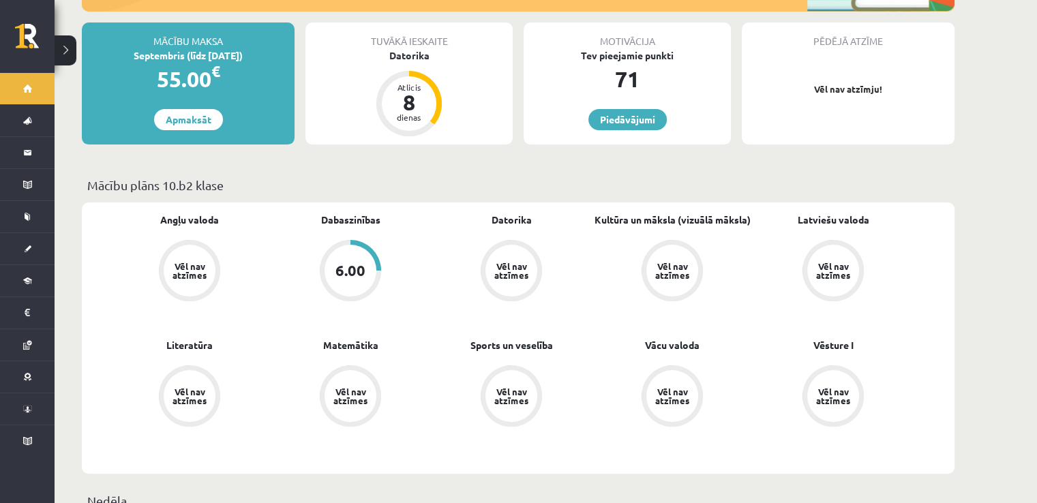
scroll to position [273, 0]
